Goal: Navigation & Orientation: Go to known website

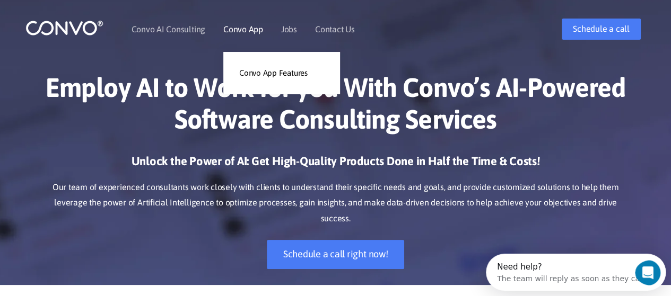
click at [245, 28] on link "Convo App" at bounding box center [243, 29] width 40 height 8
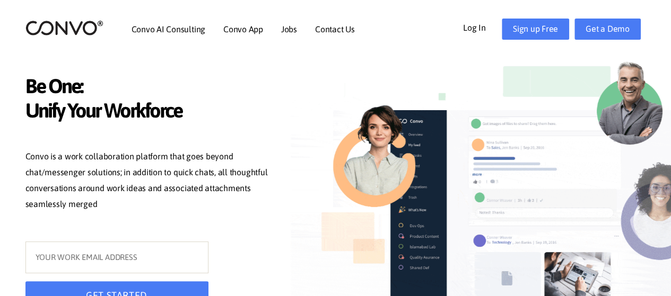
click at [482, 24] on link "Log In" at bounding box center [482, 27] width 39 height 17
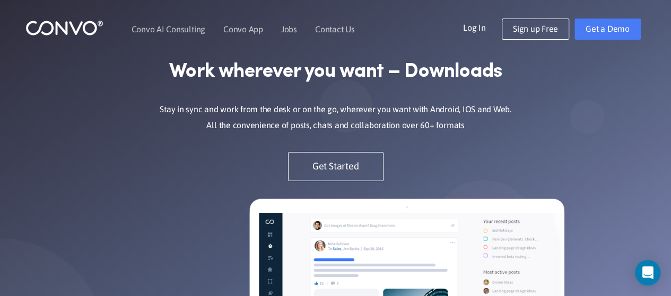
click at [600, 159] on div "Work wherever you want – Downloads Stay in sync and work from the desk or on th…" at bounding box center [335, 127] width 605 height 139
click at [477, 23] on link "Log In" at bounding box center [482, 27] width 39 height 17
